Goal: Transaction & Acquisition: Register for event/course

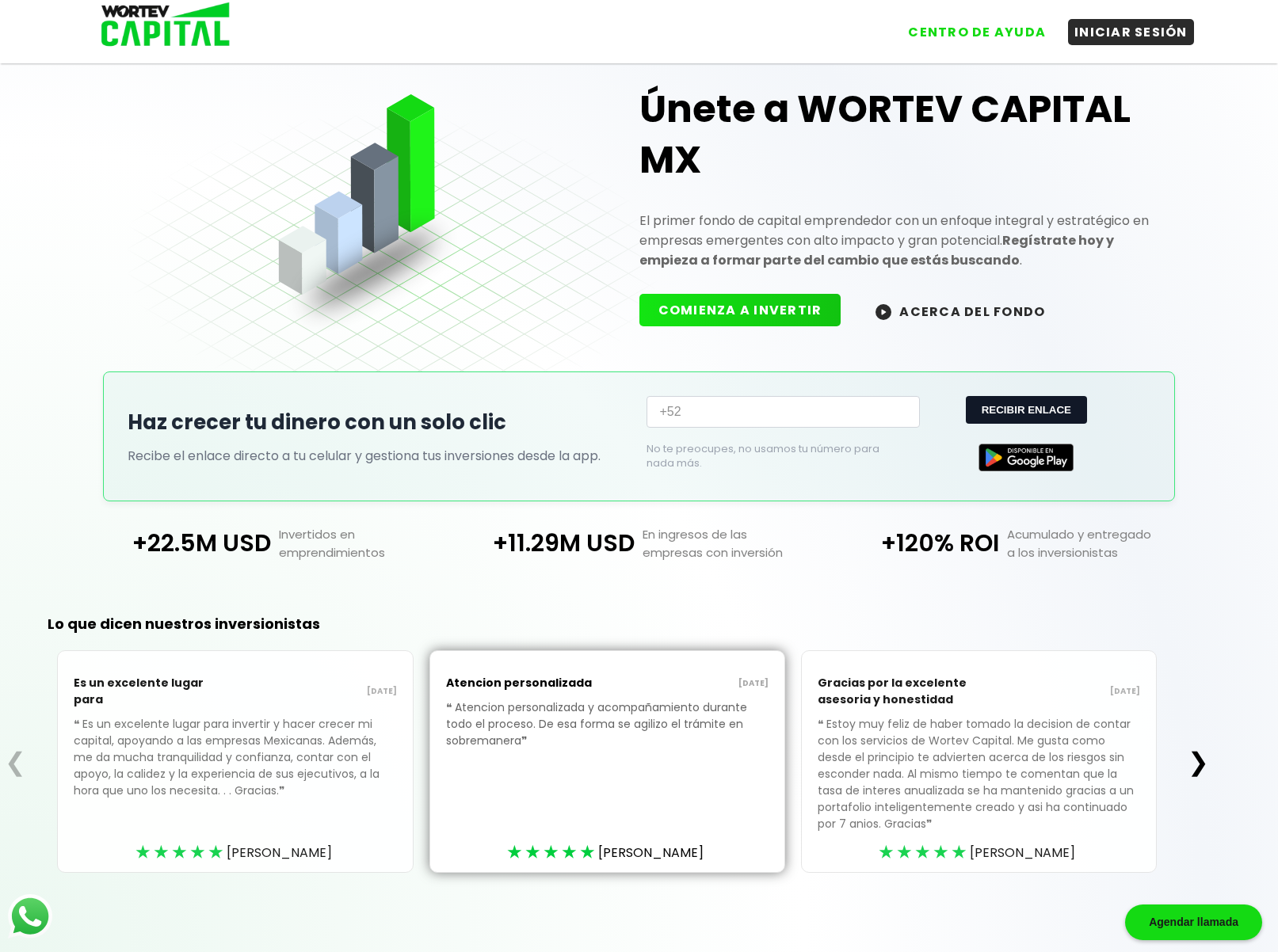
scroll to position [25, 0]
click at [1200, 761] on button "❯" at bounding box center [1198, 763] width 31 height 32
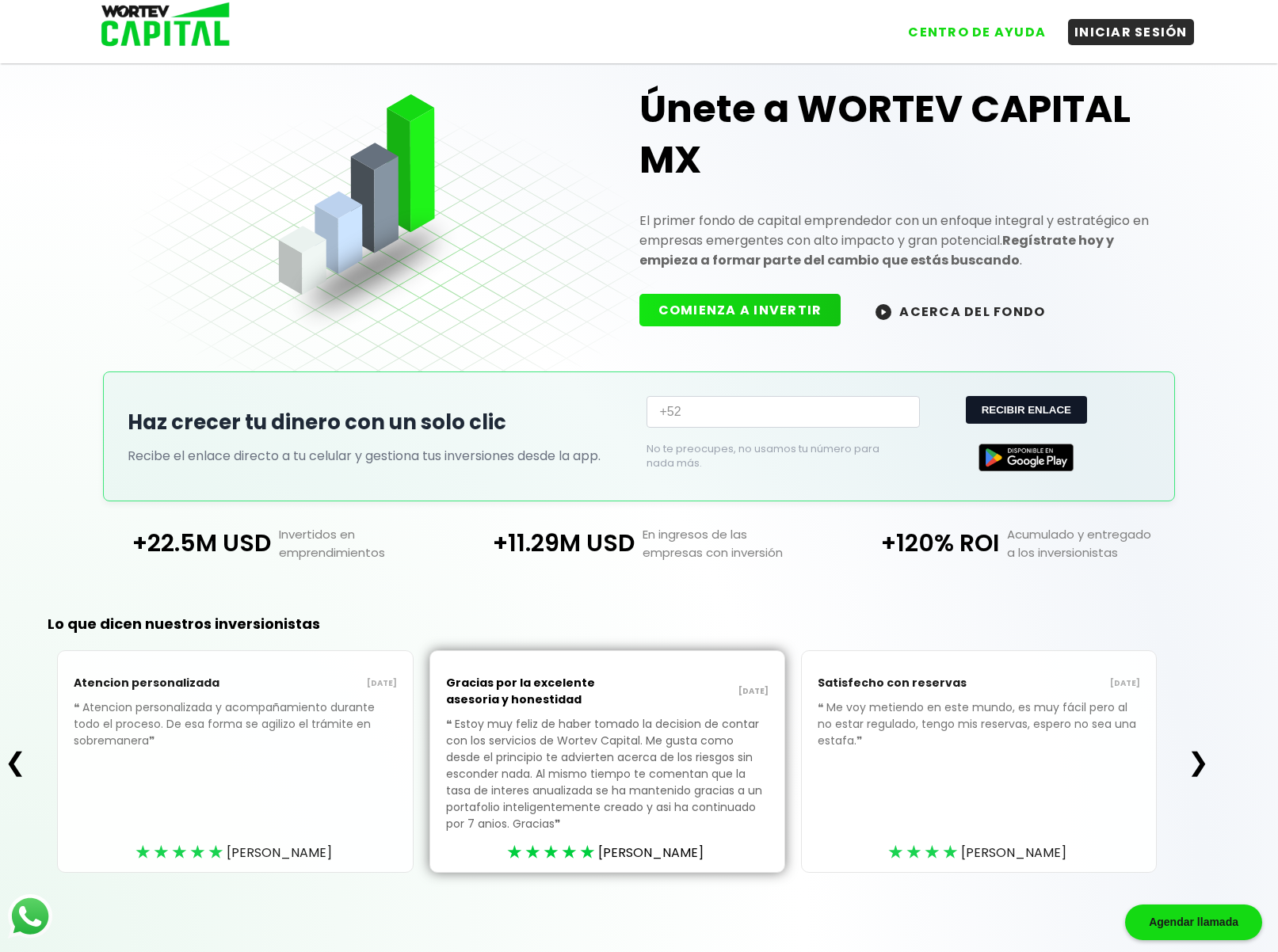
click at [1202, 761] on button "❯" at bounding box center [1198, 763] width 31 height 32
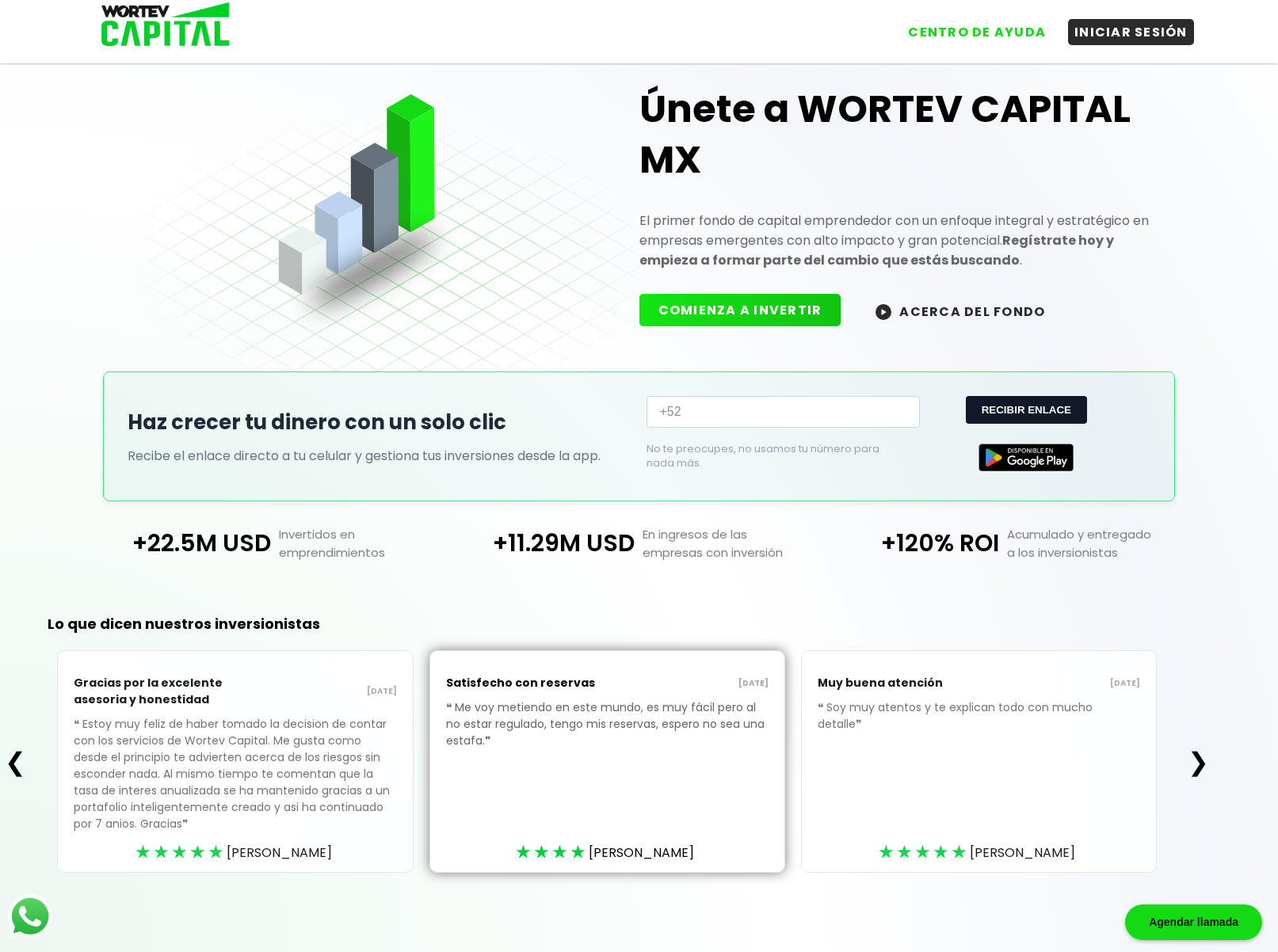
click at [1202, 761] on button "❯" at bounding box center [1198, 763] width 31 height 32
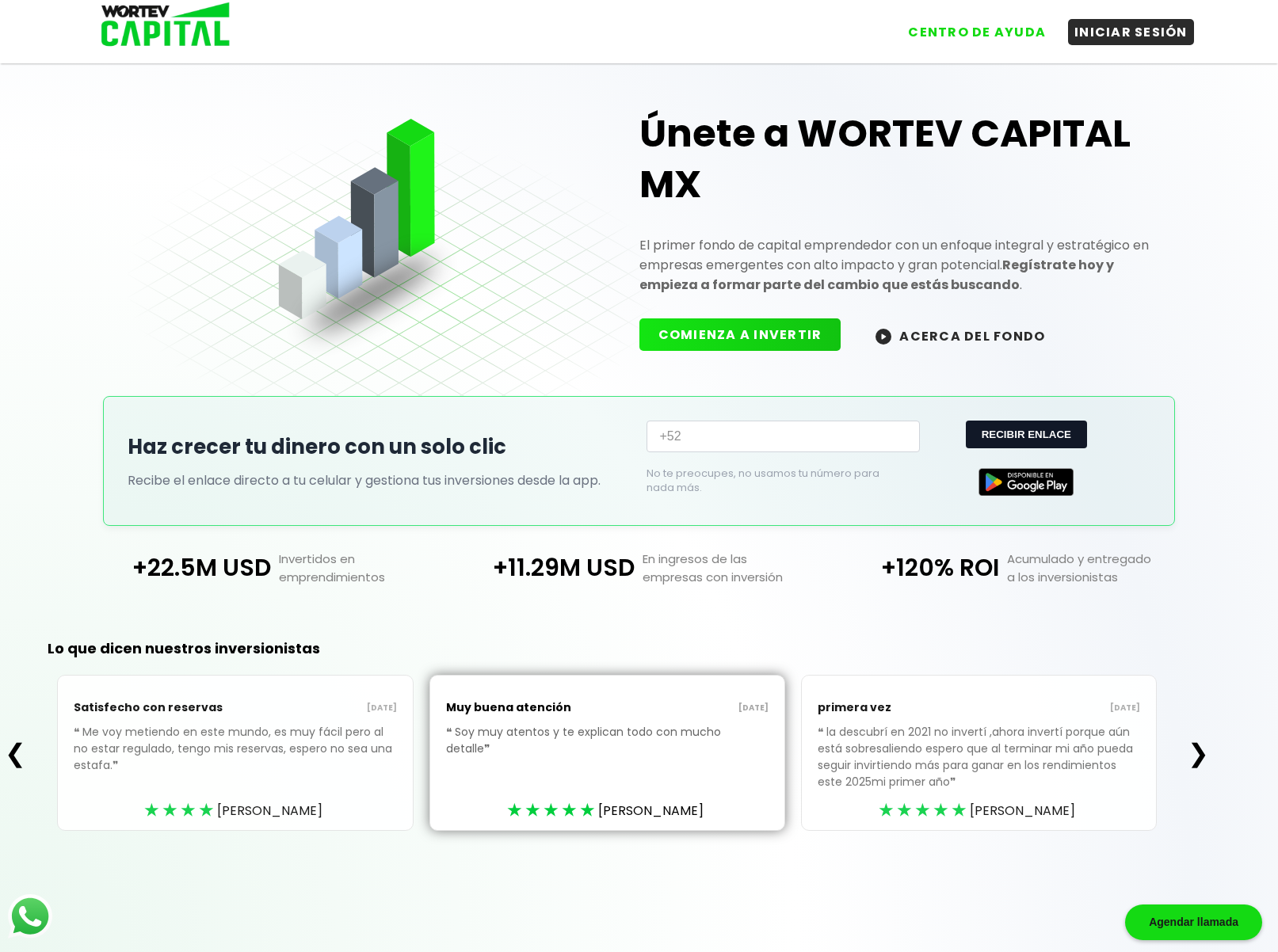
scroll to position [0, 0]
click at [755, 335] on button "COMIENZA A INVERTIR" at bounding box center [741, 331] width 202 height 33
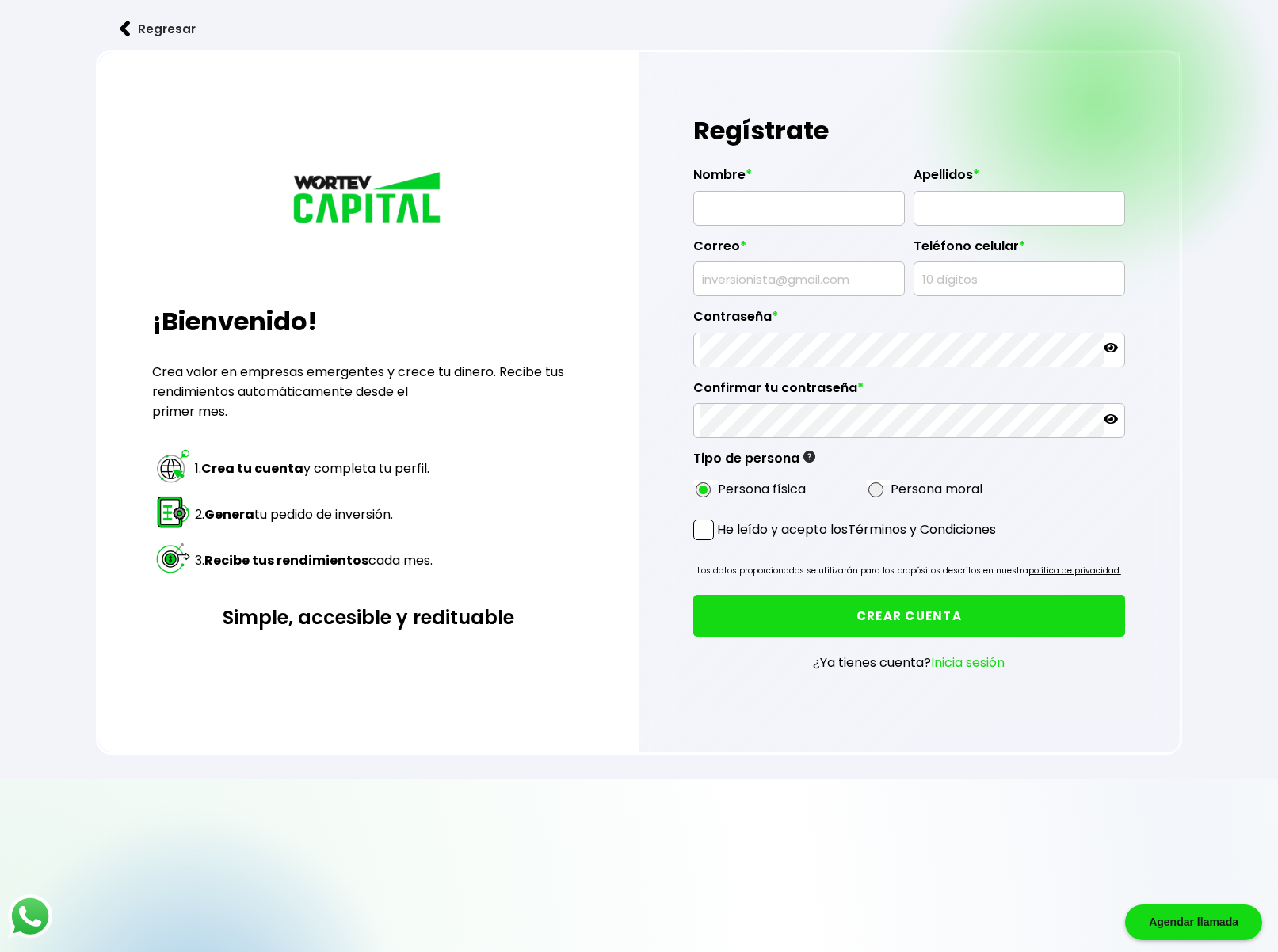
radio input "true"
click at [121, 21] on img at bounding box center [125, 29] width 11 height 17
